Goal: Information Seeking & Learning: Check status

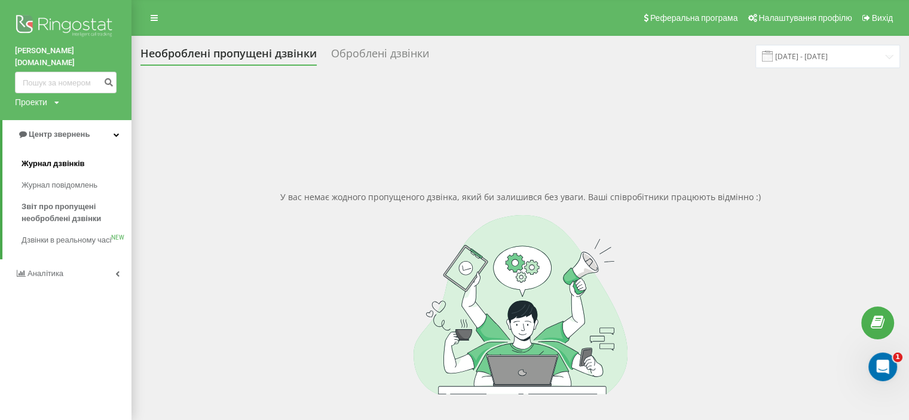
click at [63, 158] on span "Журнал дзвінків" at bounding box center [53, 164] width 63 height 12
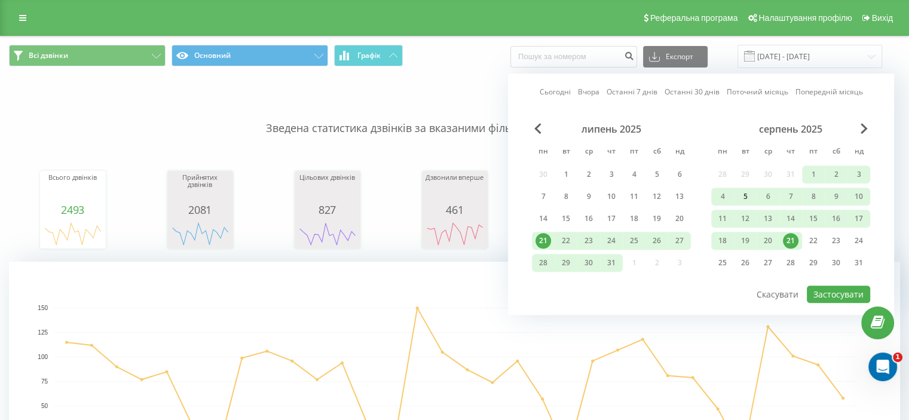
click at [746, 198] on div "5" at bounding box center [746, 197] width 16 height 16
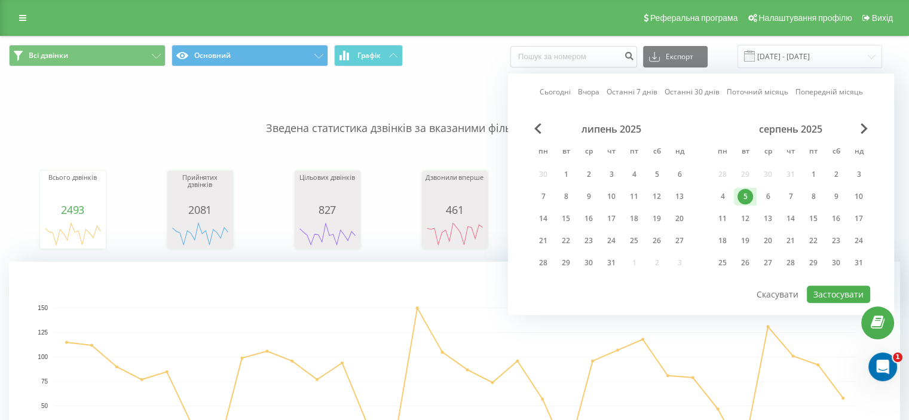
click at [746, 198] on div "5" at bounding box center [746, 197] width 16 height 16
click at [820, 289] on button "Застосувати" at bounding box center [838, 294] width 63 height 17
type input "05.08.2025 - 05.08.2025"
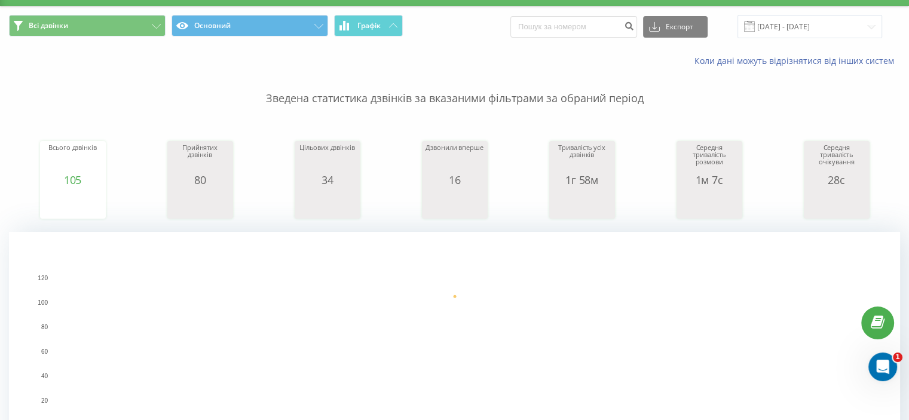
scroll to position [26, 0]
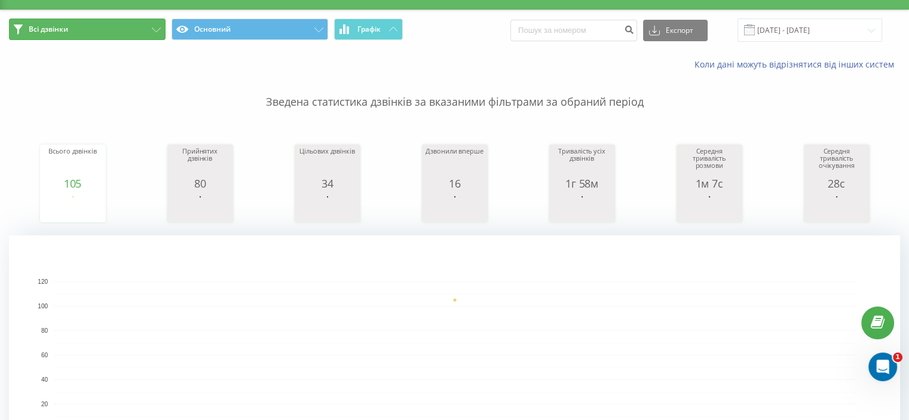
click at [96, 31] on button "Всі дзвінки" at bounding box center [87, 30] width 157 height 22
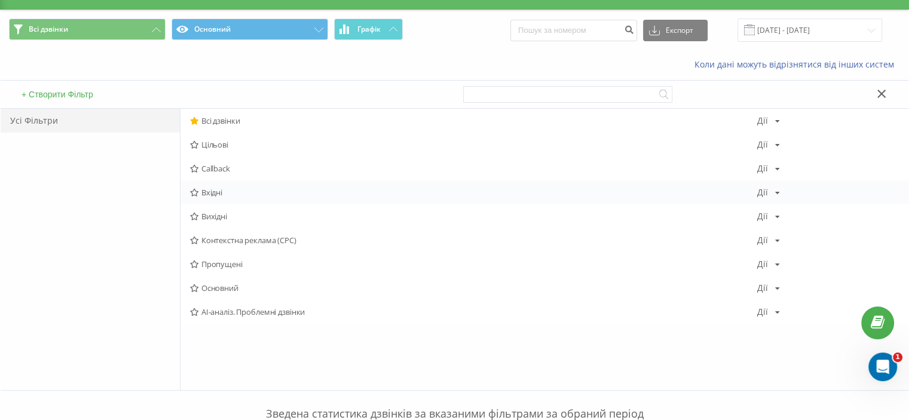
click at [212, 188] on span "Вхідні" at bounding box center [473, 192] width 567 height 8
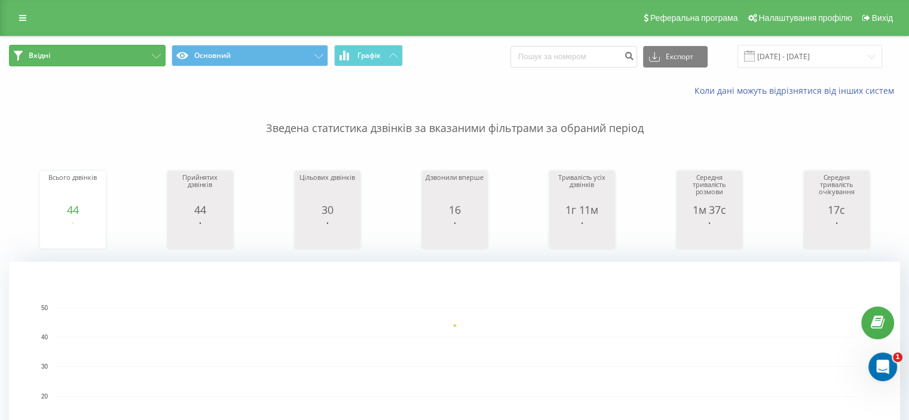
click at [81, 49] on button "Вхідні" at bounding box center [87, 56] width 157 height 22
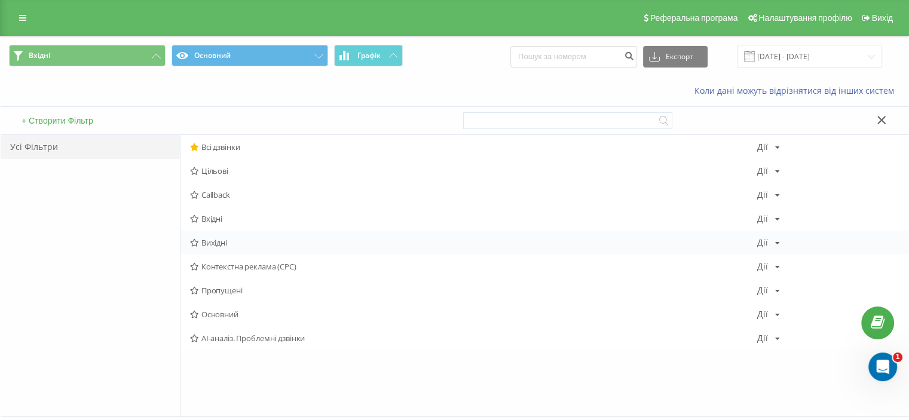
click at [213, 239] on span "Вихідні" at bounding box center [473, 243] width 567 height 8
